Goal: Information Seeking & Learning: Understand process/instructions

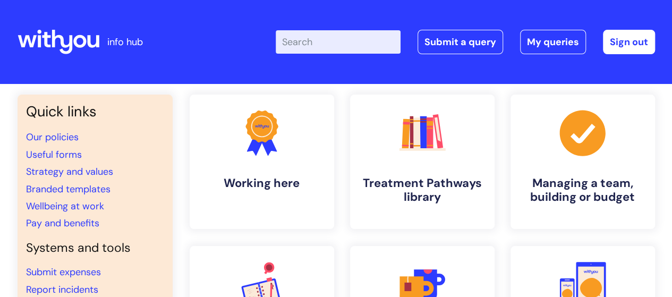
click at [338, 45] on input "Enter your search term here..." at bounding box center [338, 41] width 125 height 23
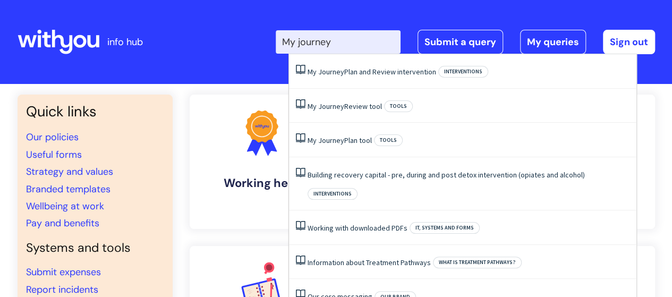
type input "My journey"
click button "Search" at bounding box center [0, 0] width 0 height 0
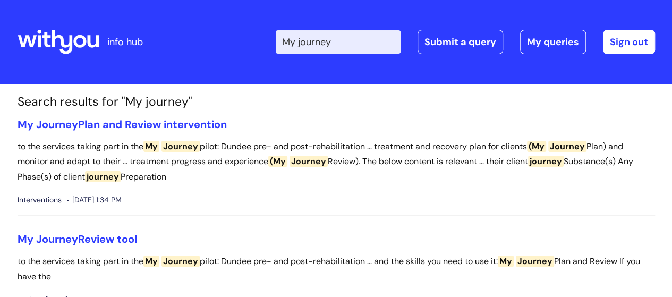
click at [269, 101] on h1 "Search results for "My journey"" at bounding box center [337, 102] width 638 height 15
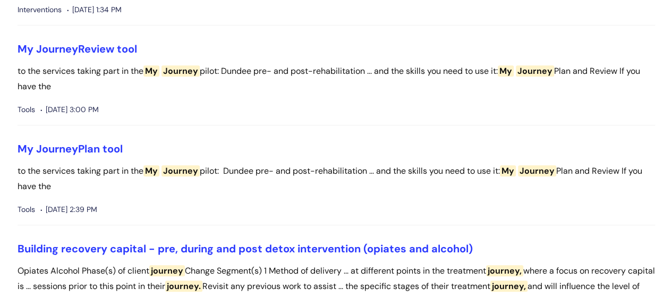
scroll to position [191, 0]
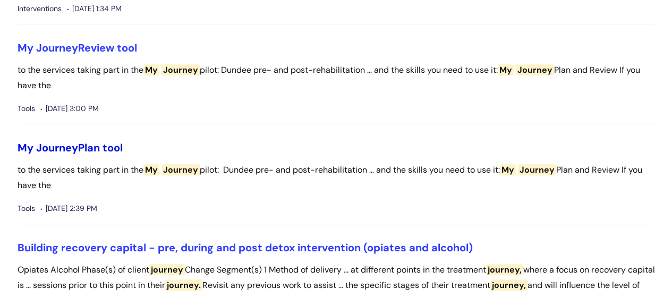
click at [78, 142] on link "My Journey Plan tool" at bounding box center [70, 148] width 105 height 14
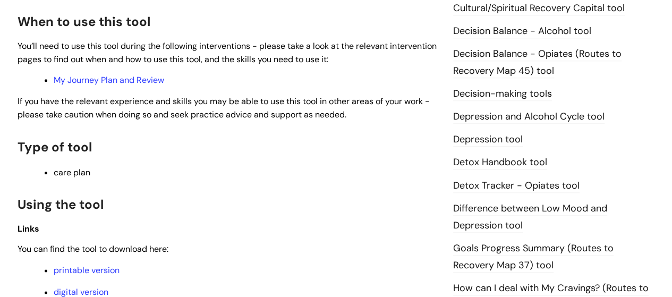
scroll to position [570, 0]
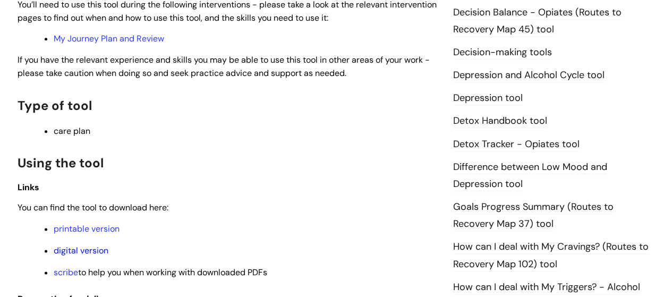
click at [77, 252] on link "digital version" at bounding box center [81, 250] width 55 height 11
